Goal: Task Accomplishment & Management: Manage account settings

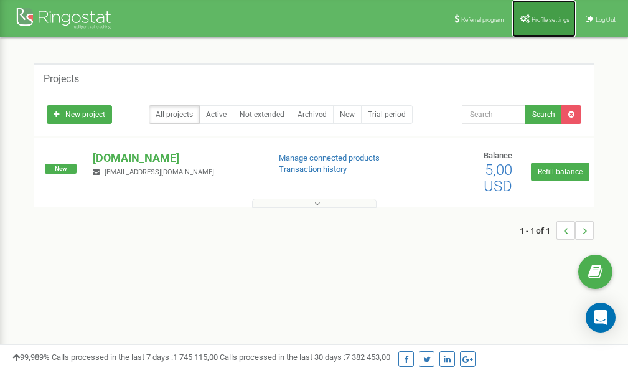
click at [545, 24] on link "Profile settings" at bounding box center [543, 18] width 63 height 37
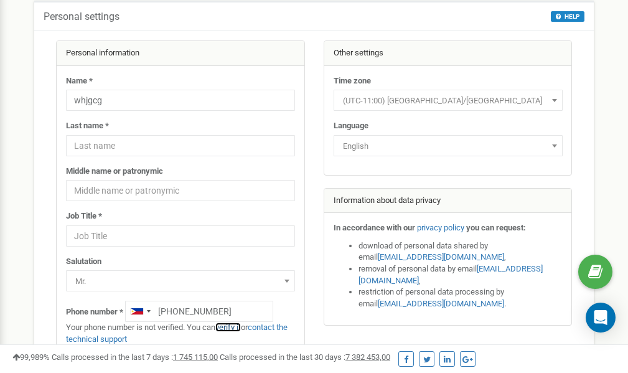
click at [238, 328] on link "verify it" at bounding box center [228, 326] width 26 height 9
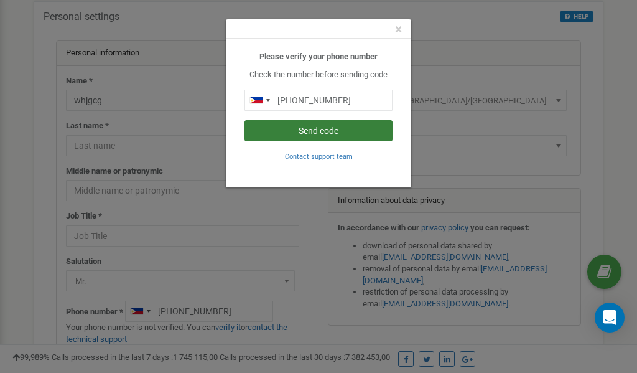
click at [314, 131] on button "Send code" at bounding box center [319, 130] width 148 height 21
